Goal: Communication & Community: Share content

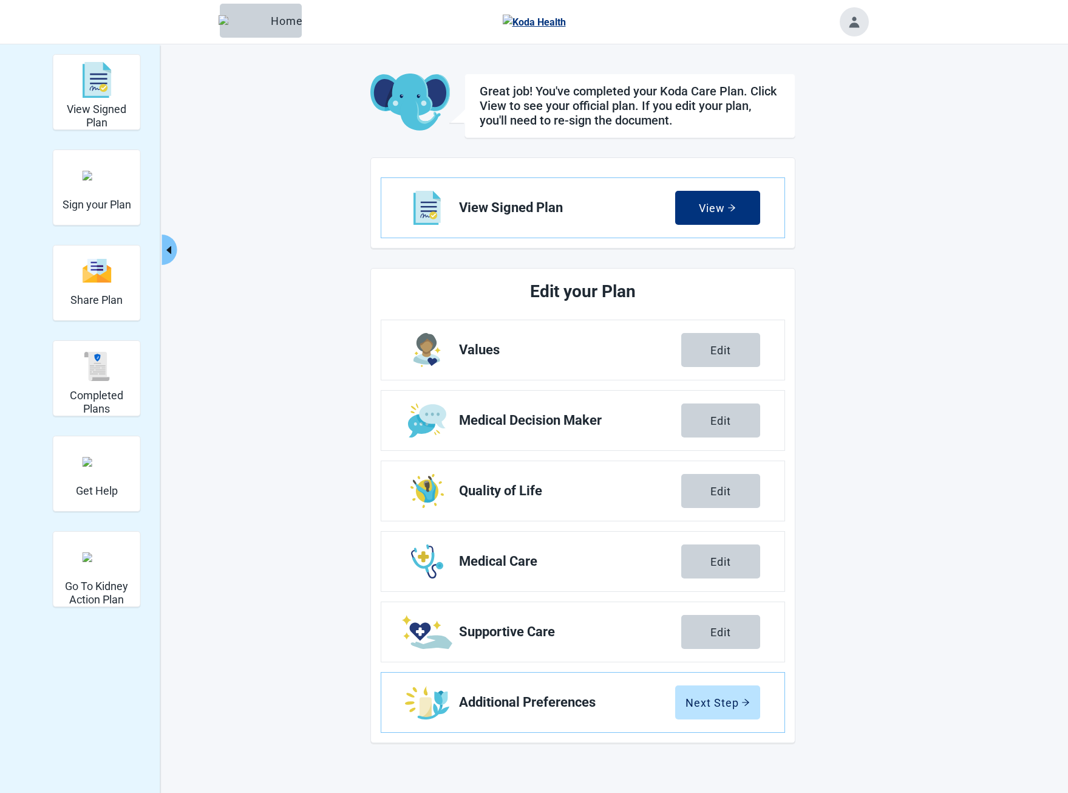
click at [312, 231] on main "Great job! You've completed your Koda Care Plan. Click View to see your officia…" at bounding box center [583, 407] width 571 height 669
click at [112, 80] on div "View Signed Plan" at bounding box center [96, 80] width 77 height 46
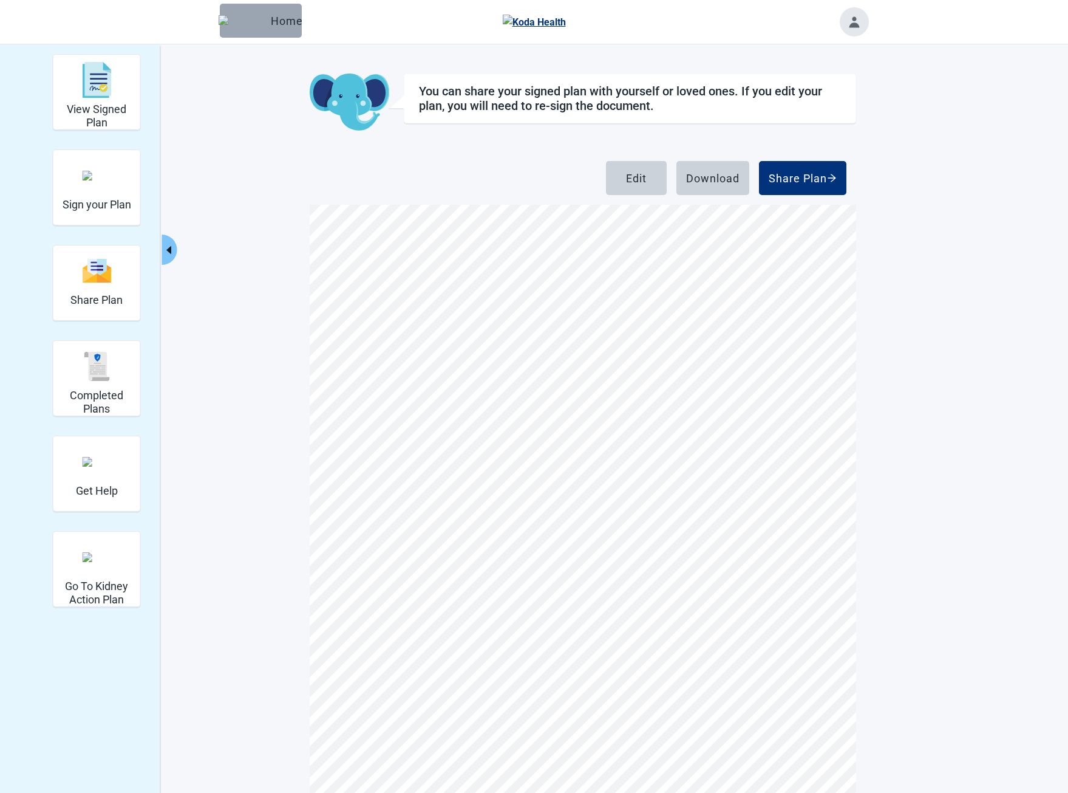
click at [254, 16] on div "Home" at bounding box center [261, 21] width 63 height 12
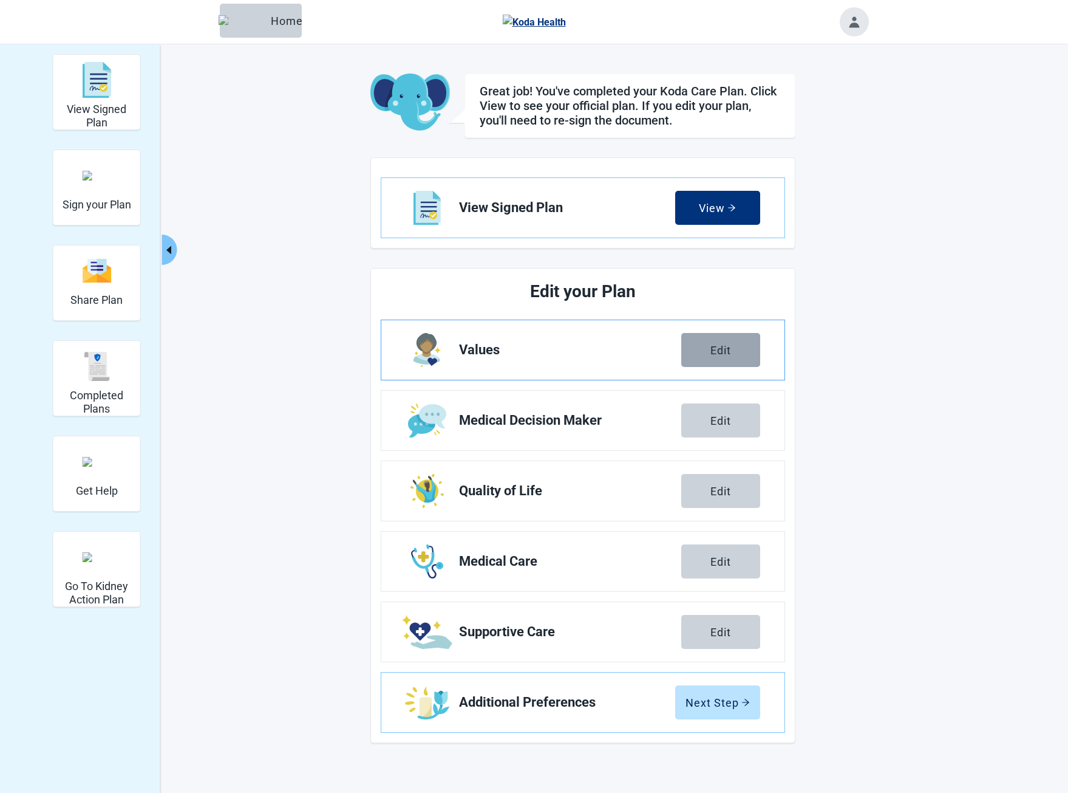
click at [724, 358] on button "Edit" at bounding box center [720, 350] width 79 height 34
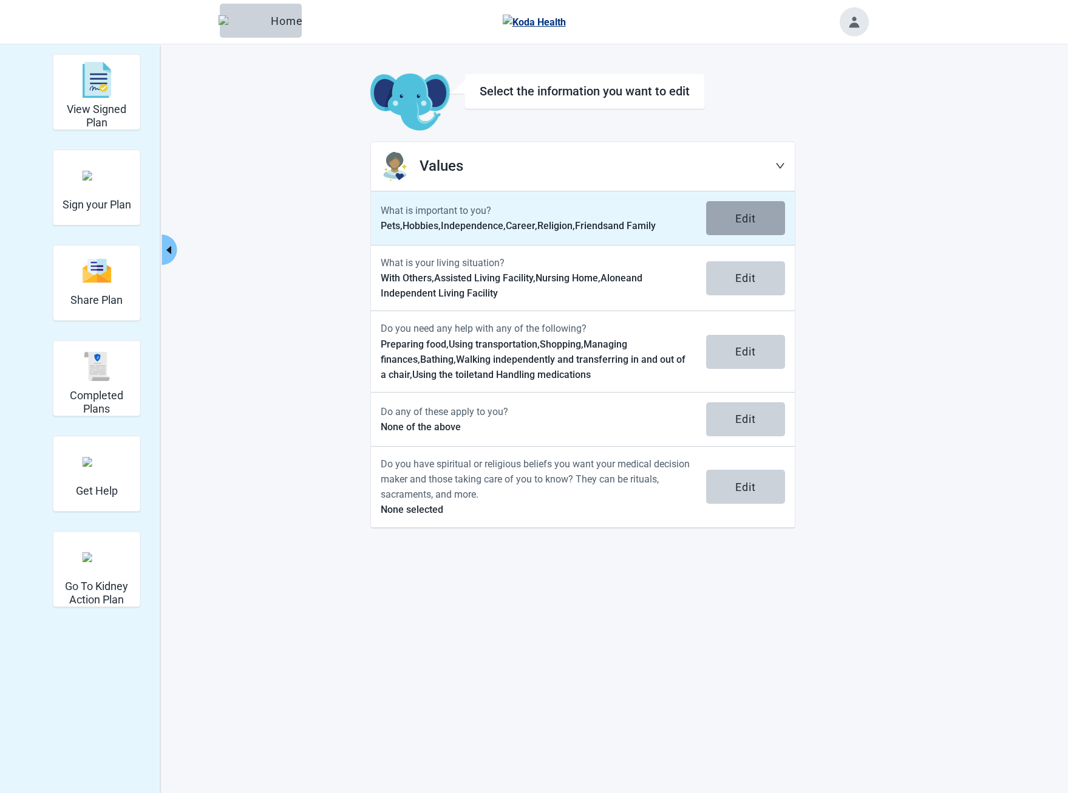
click at [735, 226] on button "Edit" at bounding box center [745, 218] width 79 height 34
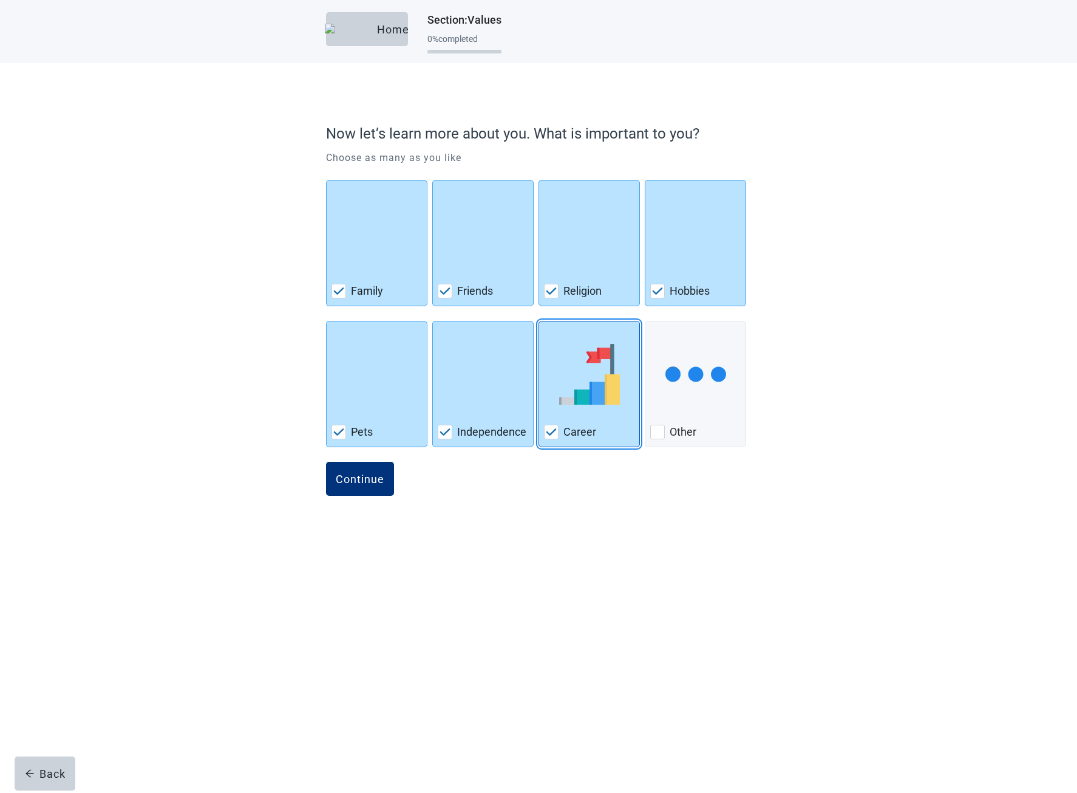
click at [588, 382] on img "Career, checkbox, checked" at bounding box center [589, 374] width 61 height 61
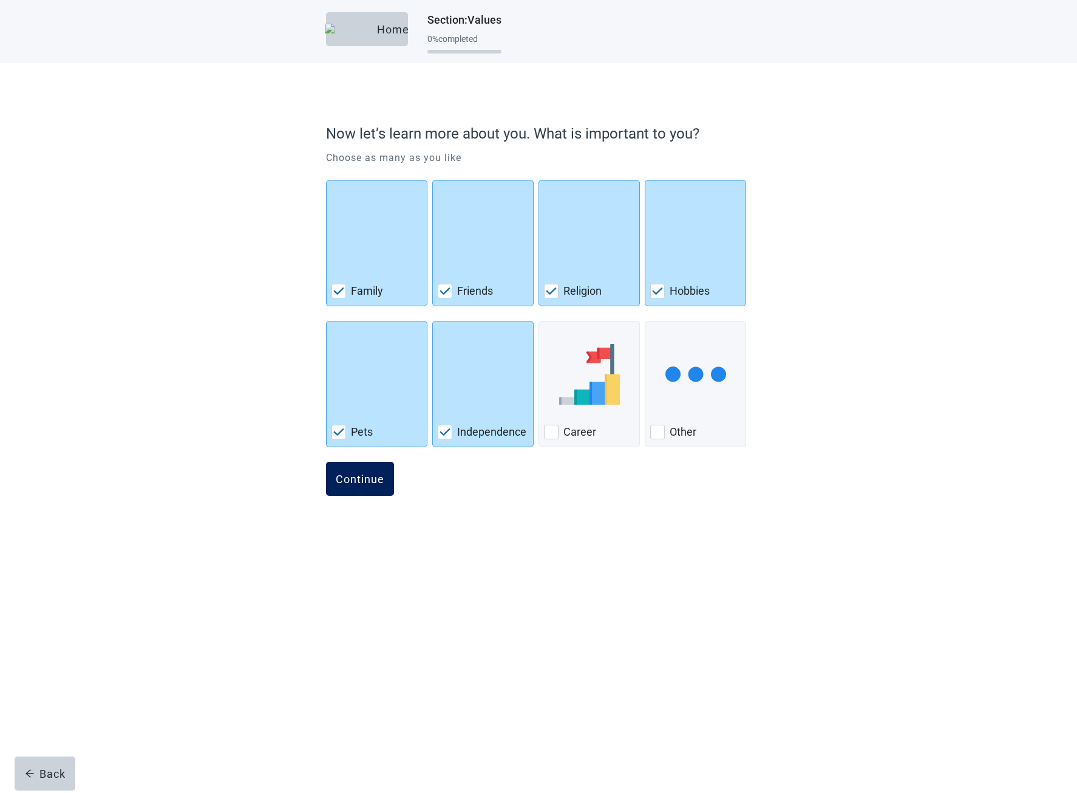
click at [380, 481] on div "Continue" at bounding box center [360, 478] width 49 height 12
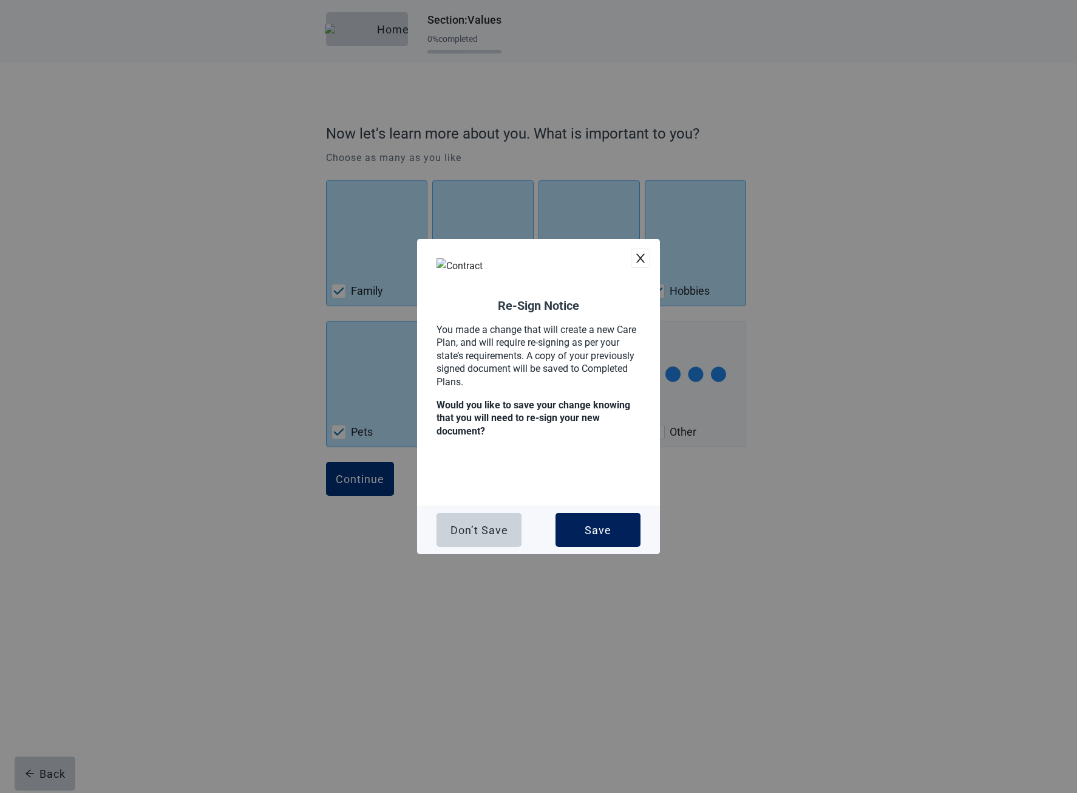
click at [580, 518] on button "Save" at bounding box center [598, 530] width 85 height 34
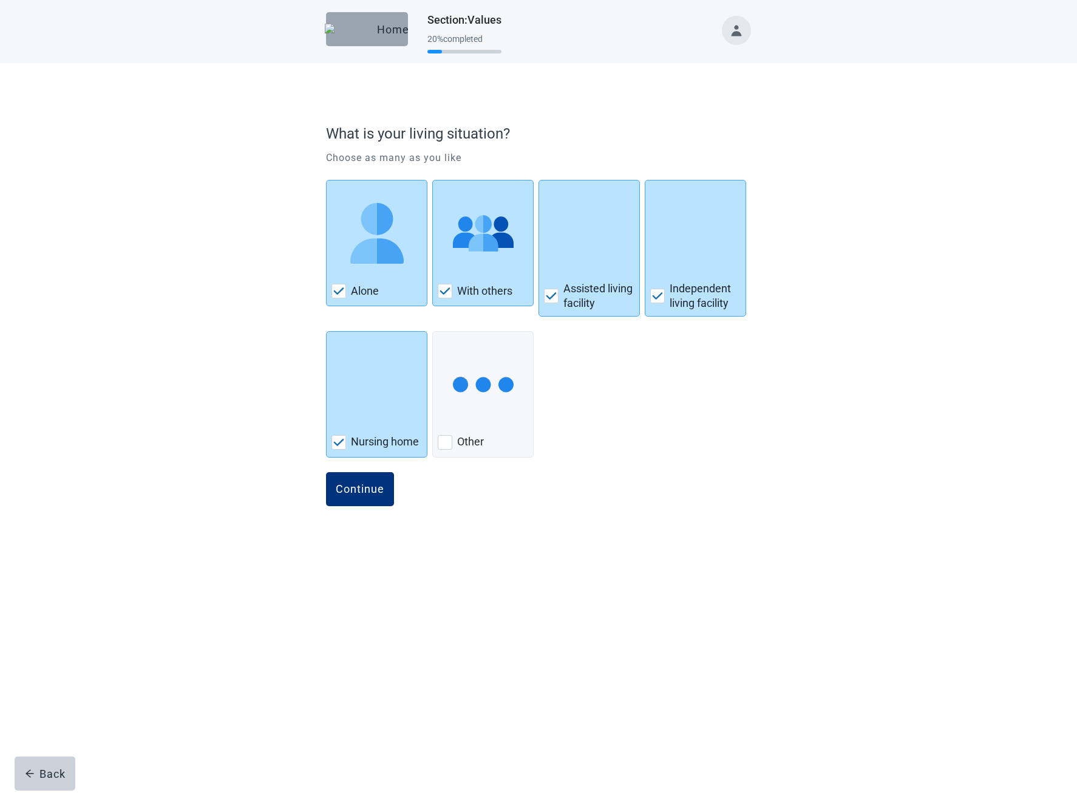
click at [356, 41] on button "Home" at bounding box center [367, 29] width 82 height 34
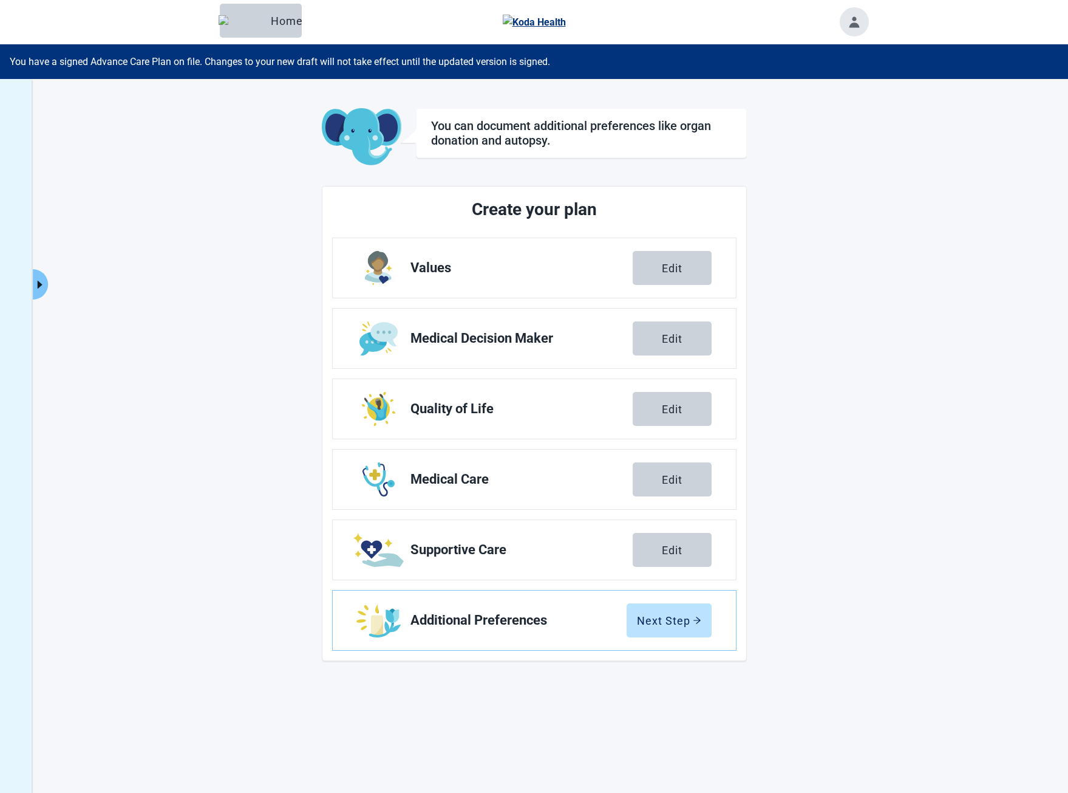
click at [43, 284] on icon "caret-right" at bounding box center [40, 285] width 12 height 12
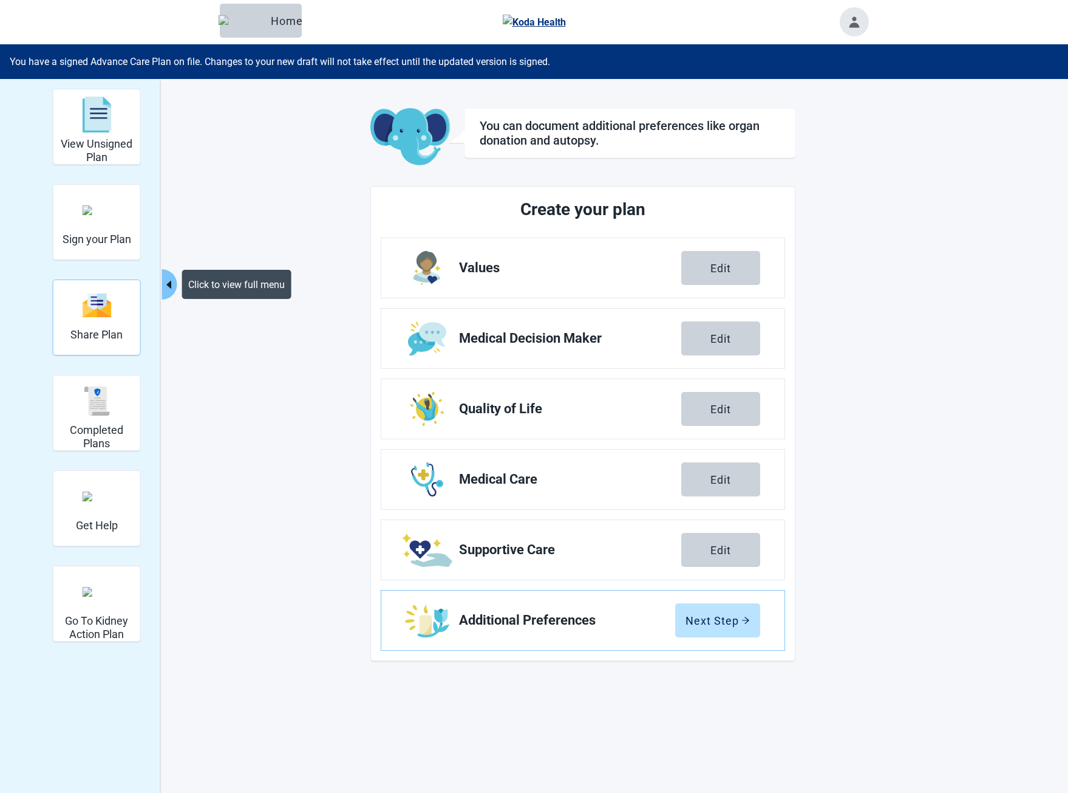
click at [85, 315] on img "Share Plan" at bounding box center [96, 305] width 29 height 26
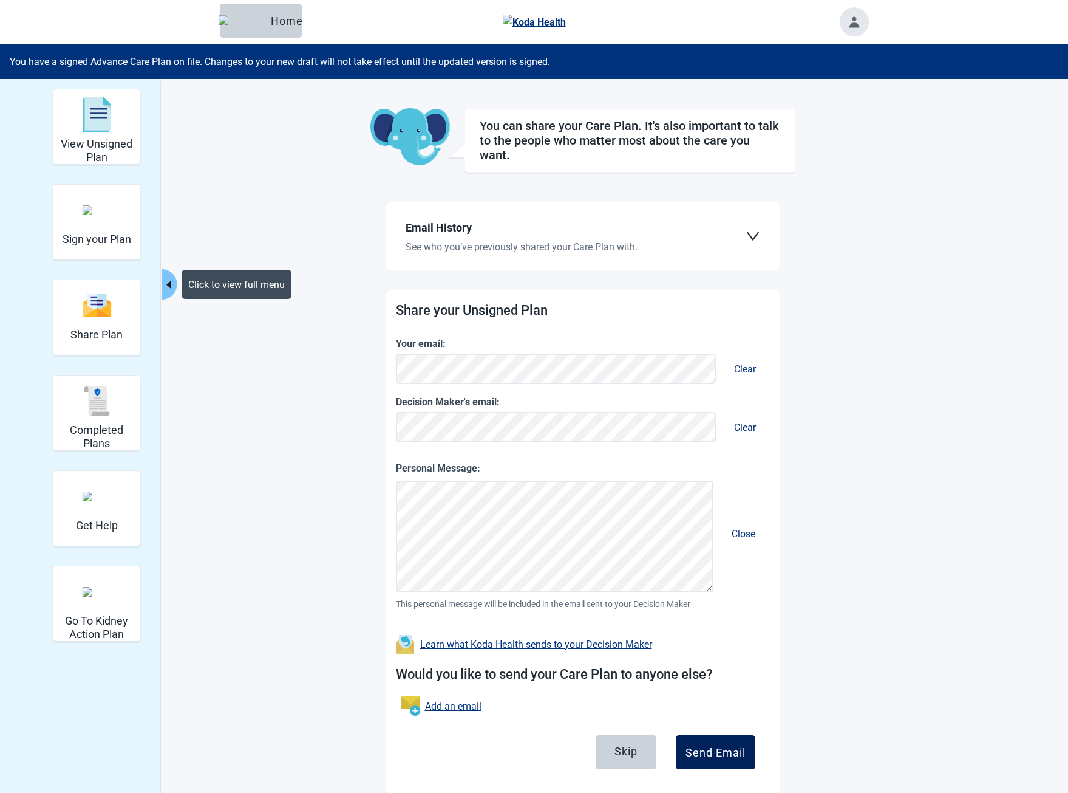
click at [704, 748] on div "Send Email" at bounding box center [716, 752] width 60 height 12
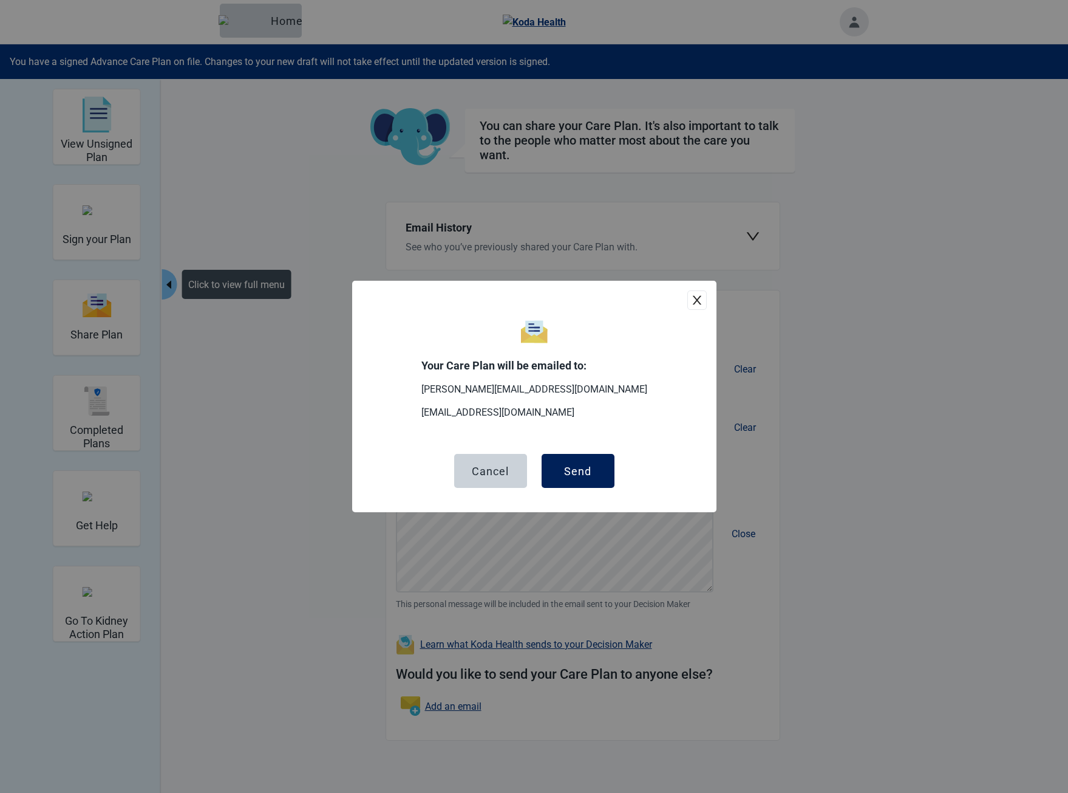
click at [570, 457] on button "Send" at bounding box center [578, 471] width 73 height 34
